Goal: Task Accomplishment & Management: Use online tool/utility

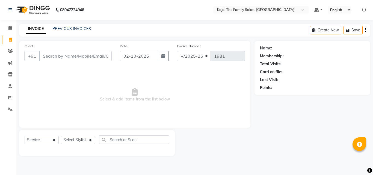
select select "39"
select select "service"
click at [8, 10] on div "08047224946" at bounding box center [46, 9] width 84 height 15
click at [8, 40] on span at bounding box center [10, 40] width 10 height 6
select select "service"
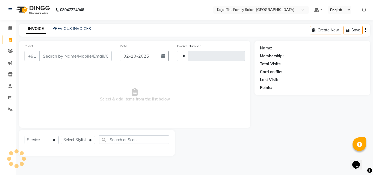
type input "1981"
select select "39"
click at [10, 37] on span at bounding box center [10, 40] width 10 height 6
select select "service"
select select "39"
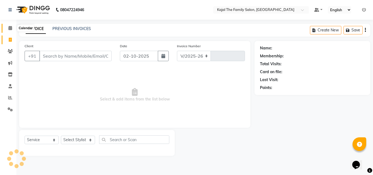
type input "1981"
click at [9, 28] on icon at bounding box center [10, 28] width 4 height 4
click at [9, 9] on icon at bounding box center [9, 10] width 3 height 4
click at [11, 10] on icon at bounding box center [9, 10] width 3 height 4
click at [10, 7] on link at bounding box center [10, 9] width 5 height 15
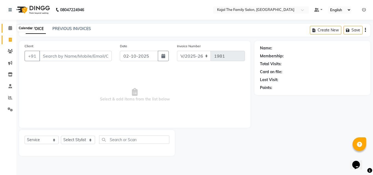
click at [9, 29] on icon at bounding box center [10, 28] width 4 height 4
